Goal: Task Accomplishment & Management: Use online tool/utility

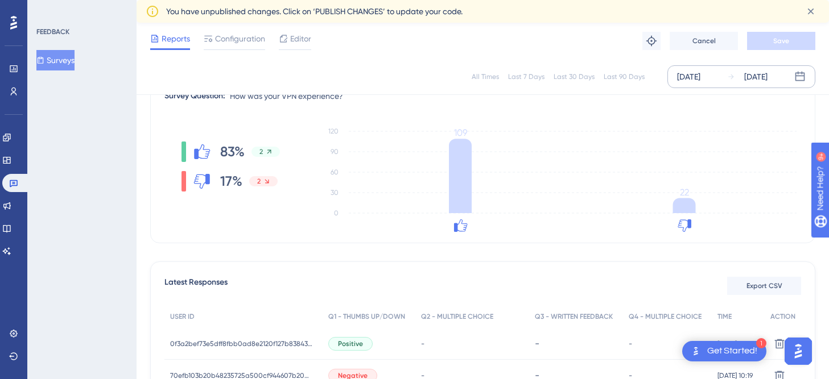
click at [750, 71] on div "[DATE]" at bounding box center [755, 77] width 23 height 14
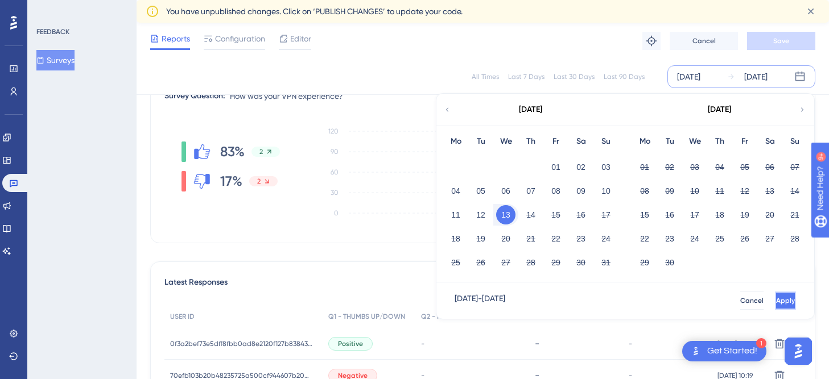
click at [776, 304] on span "Apply" at bounding box center [785, 300] width 19 height 9
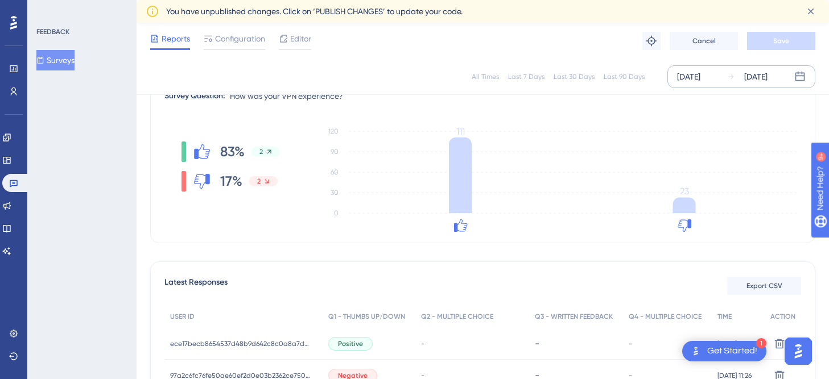
click at [767, 78] on div "[DATE]" at bounding box center [755, 77] width 23 height 14
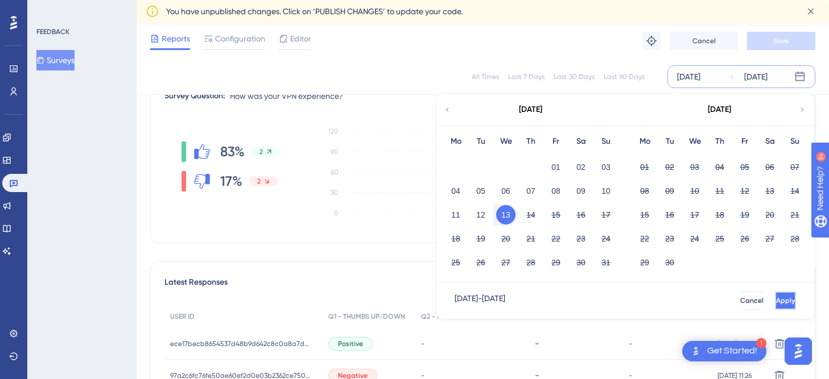
click at [776, 304] on span "Apply" at bounding box center [785, 300] width 19 height 9
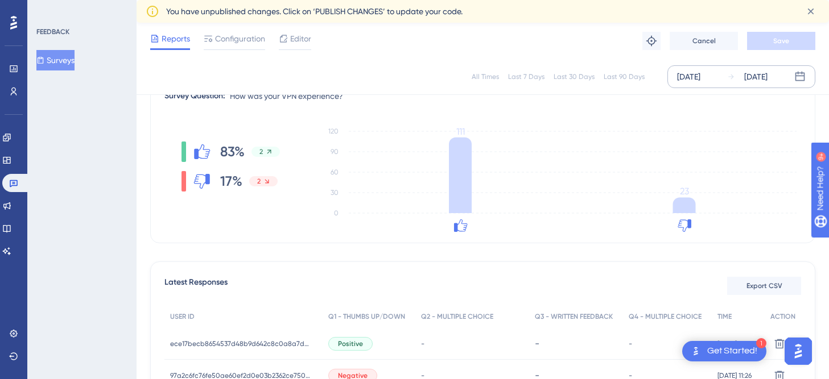
click at [739, 71] on div "[DATE]" at bounding box center [747, 77] width 40 height 14
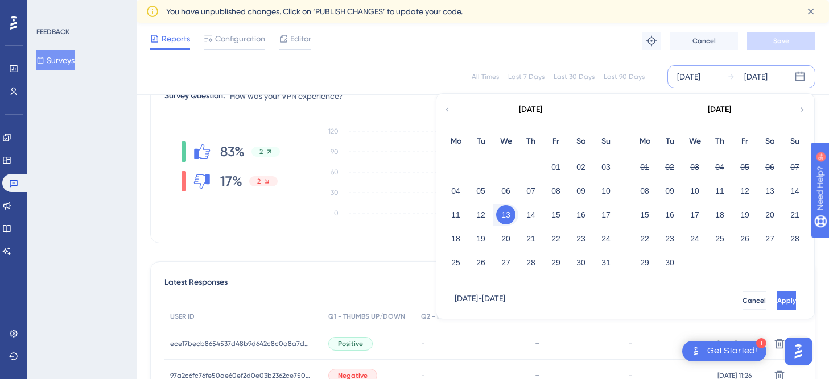
click at [509, 209] on button "13" at bounding box center [505, 214] width 19 height 19
click at [510, 212] on button "13" at bounding box center [505, 214] width 19 height 19
click at [512, 212] on button "13" at bounding box center [505, 214] width 19 height 19
click at [526, 213] on button "14" at bounding box center [530, 214] width 19 height 19
click at [528, 214] on button "14" at bounding box center [530, 214] width 19 height 19
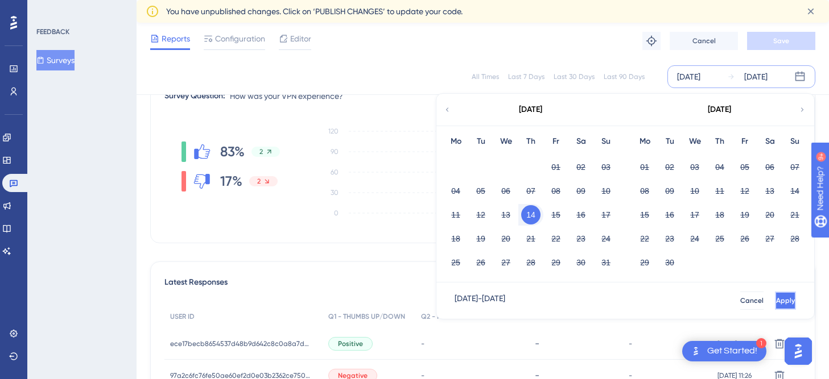
click at [776, 304] on span "Apply" at bounding box center [785, 300] width 19 height 9
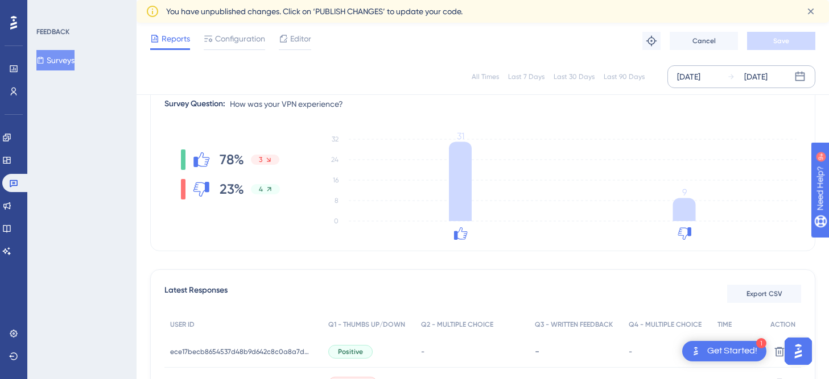
scroll to position [118, 0]
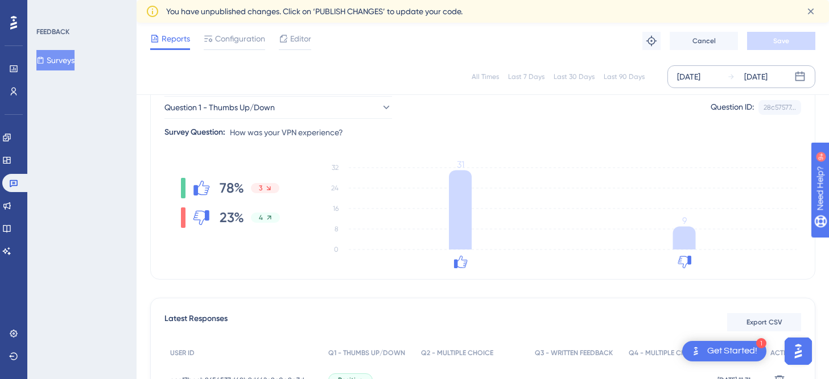
click at [700, 70] on div "[DATE]" at bounding box center [688, 77] width 23 height 14
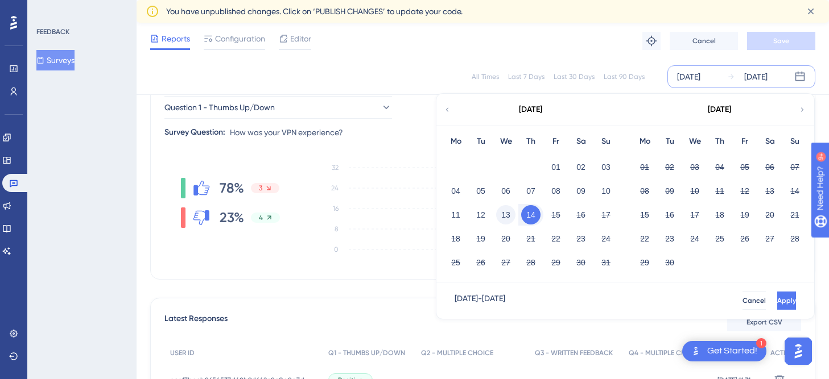
click at [501, 212] on button "13" at bounding box center [505, 214] width 19 height 19
click at [775, 293] on button "Apply" at bounding box center [785, 301] width 21 height 18
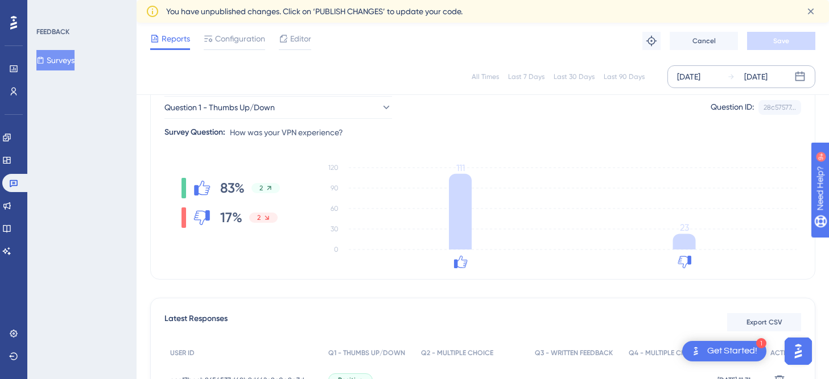
click at [742, 68] on div "[DATE] [DATE]" at bounding box center [741, 76] width 148 height 23
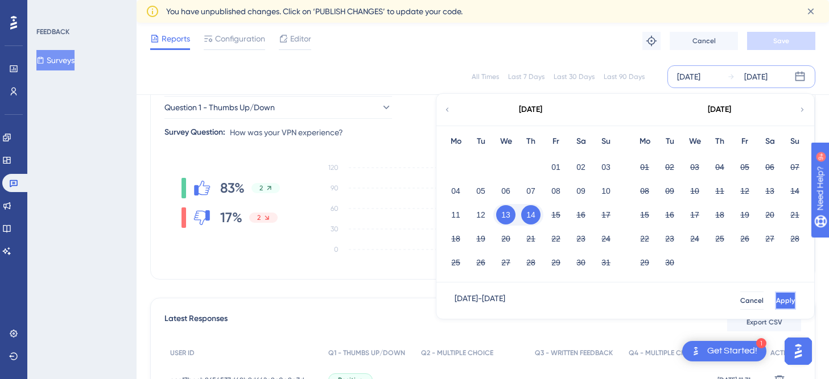
click at [776, 297] on span "Apply" at bounding box center [785, 300] width 19 height 9
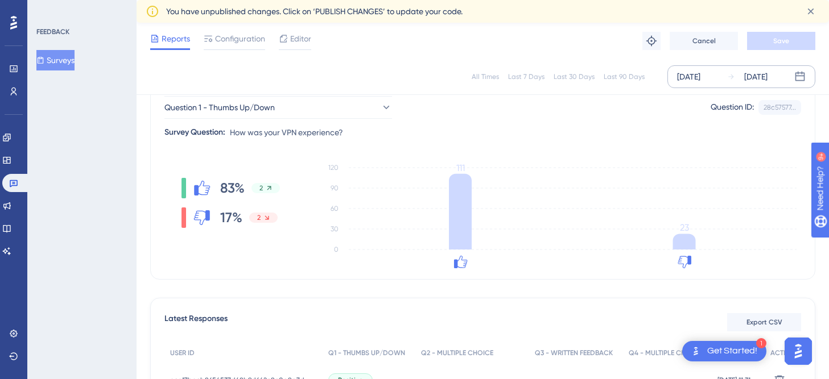
click at [729, 80] on icon at bounding box center [731, 77] width 8 height 8
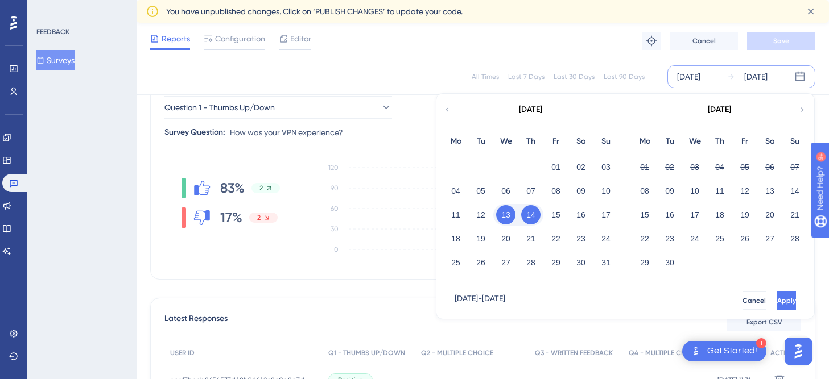
click at [528, 211] on button "14" at bounding box center [530, 214] width 19 height 19
click at [777, 298] on span "Apply" at bounding box center [786, 300] width 19 height 9
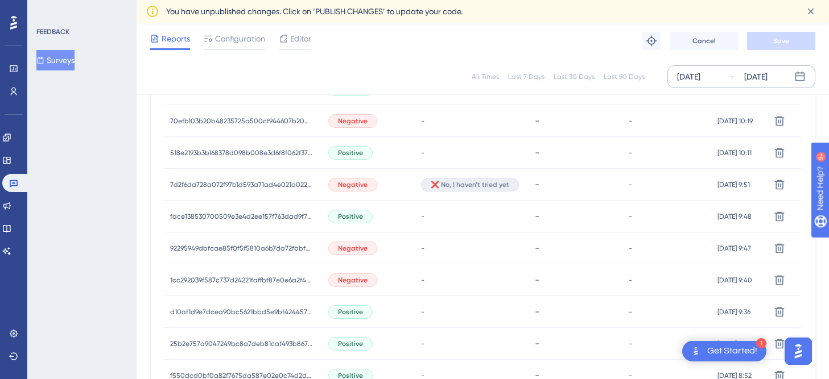
scroll to position [425, 0]
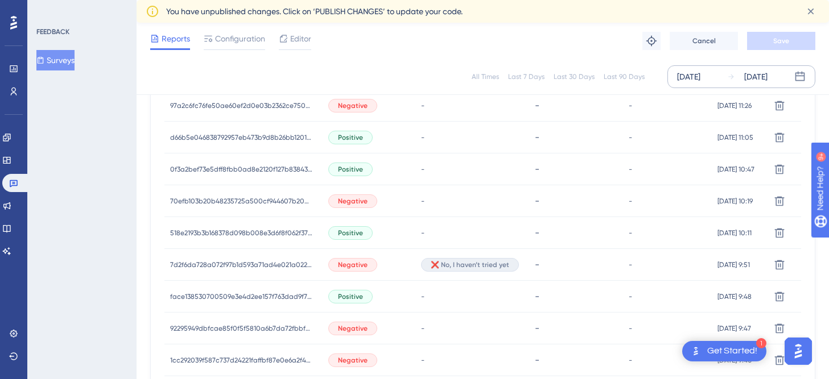
click at [767, 79] on div "[DATE]" at bounding box center [755, 77] width 23 height 14
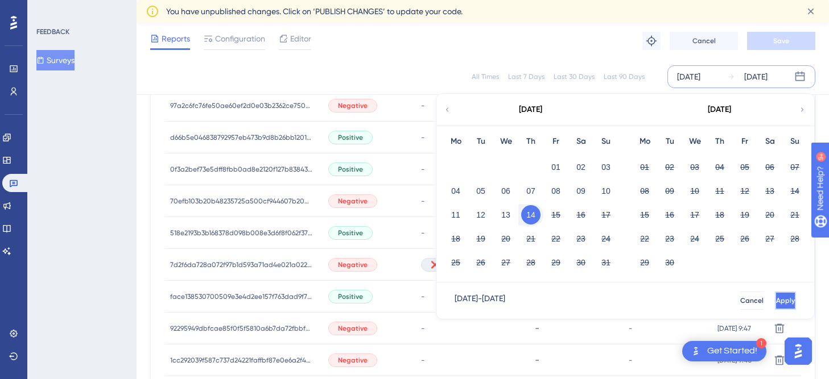
click at [776, 304] on span "Apply" at bounding box center [785, 300] width 19 height 9
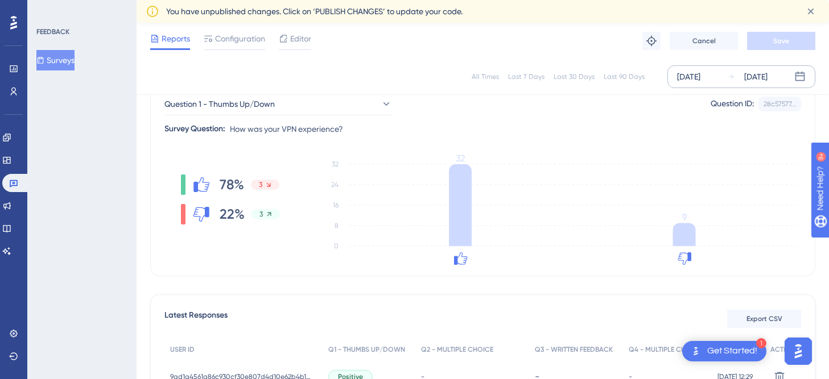
scroll to position [119, 0]
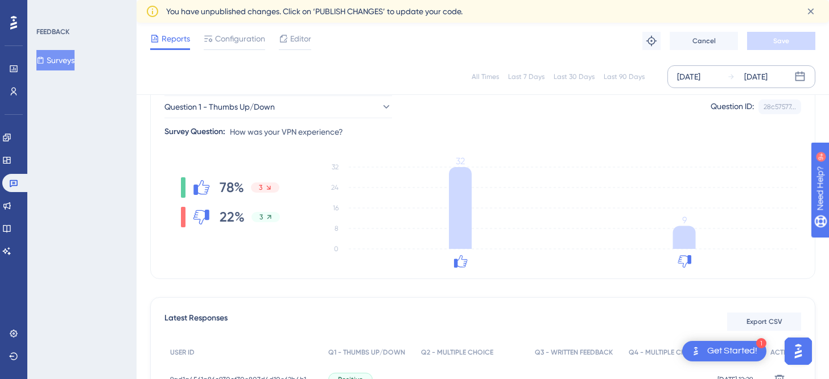
click at [756, 80] on div "[DATE]" at bounding box center [755, 77] width 23 height 14
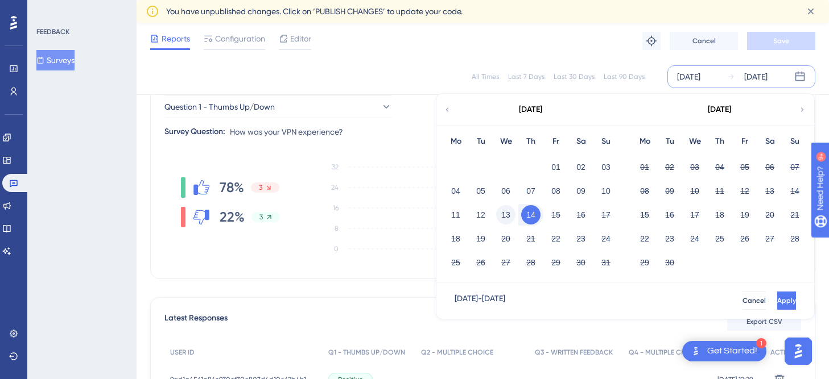
click at [506, 218] on button "13" at bounding box center [505, 214] width 19 height 19
click at [776, 297] on span "Apply" at bounding box center [785, 300] width 19 height 9
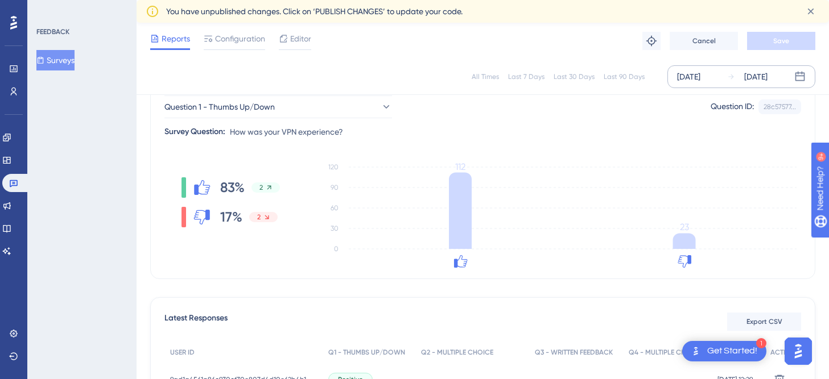
click at [727, 74] on icon at bounding box center [731, 77] width 8 height 8
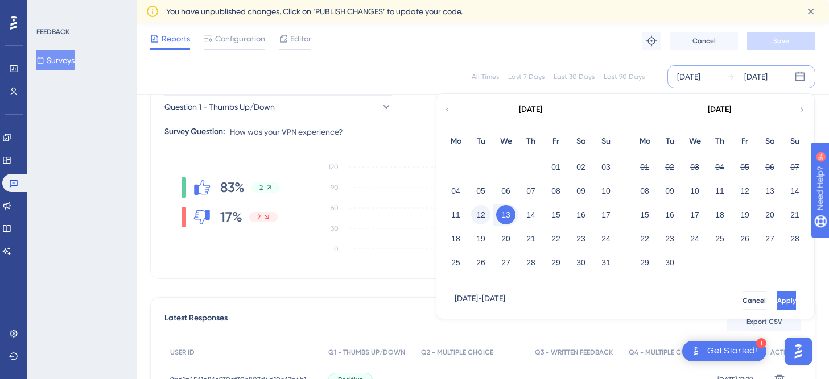
click at [482, 213] on button "12" at bounding box center [480, 214] width 19 height 19
click at [777, 296] on button "Apply" at bounding box center [786, 301] width 19 height 18
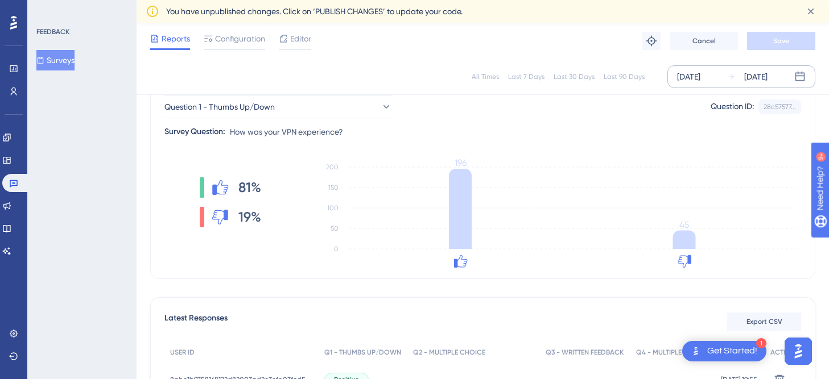
click at [737, 71] on div "[DATE]" at bounding box center [747, 77] width 40 height 14
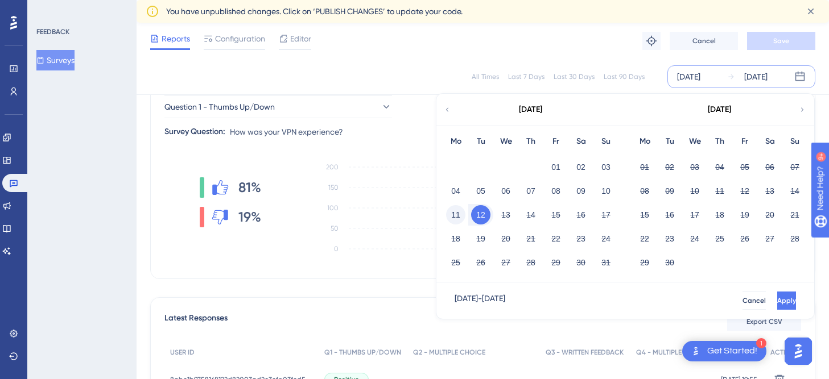
click at [460, 213] on button "11" at bounding box center [455, 214] width 19 height 19
click at [779, 309] on button "Apply" at bounding box center [785, 301] width 21 height 18
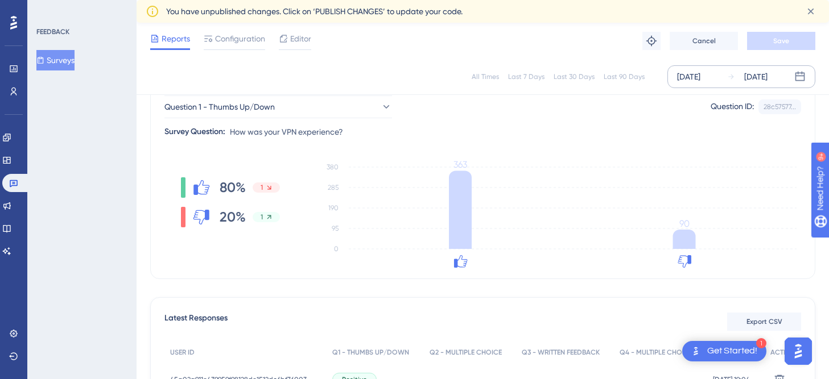
click at [757, 73] on div "[DATE]" at bounding box center [755, 77] width 23 height 14
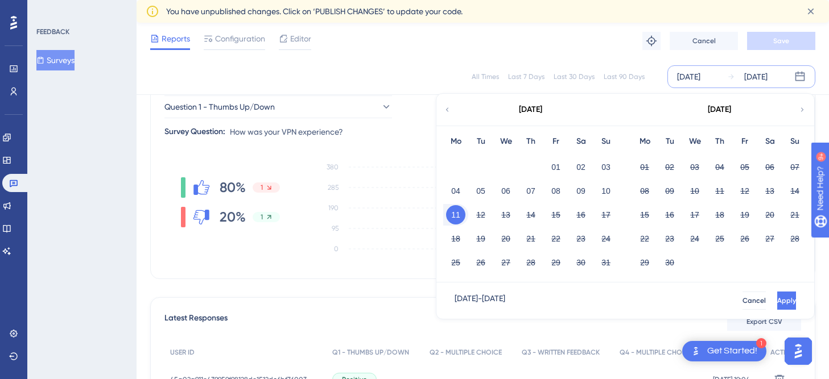
click at [459, 215] on button "11" at bounding box center [455, 214] width 19 height 19
click at [521, 214] on button "14" at bounding box center [530, 214] width 19 height 19
click at [787, 297] on button "Apply" at bounding box center [785, 301] width 21 height 18
